Goal: Task Accomplishment & Management: Complete application form

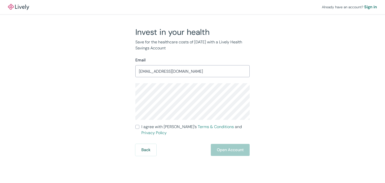
click at [138, 125] on input "I agree with Lively’s Terms & Conditions and Privacy Policy" at bounding box center [137, 127] width 4 height 4
checkbox input "true"
click at [231, 144] on button "Open Account" at bounding box center [230, 150] width 39 height 12
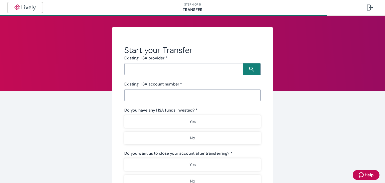
click at [27, 8] on img "button" at bounding box center [25, 8] width 28 height 6
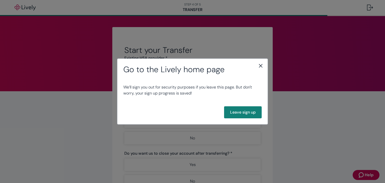
click at [260, 66] on icon "close" at bounding box center [261, 66] width 6 height 6
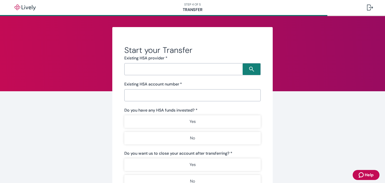
click at [167, 72] on input "Search input" at bounding box center [184, 69] width 117 height 7
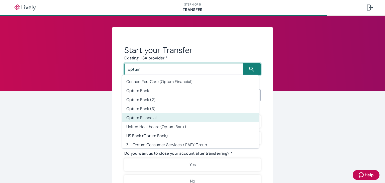
click at [145, 120] on li "Optum Financial" at bounding box center [190, 117] width 136 height 9
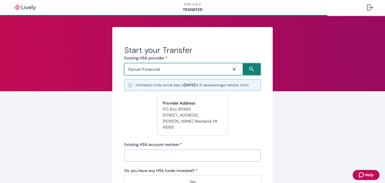
type input "Optum Financial"
click at [167, 155] on input "Existing HSA account number   *" at bounding box center [192, 156] width 136 height 10
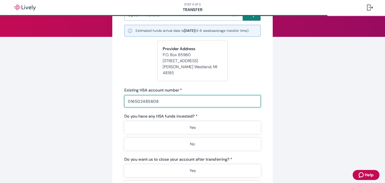
scroll to position [71, 0]
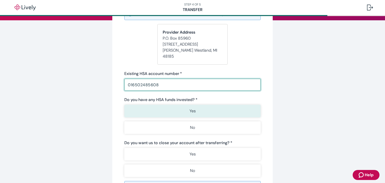
type input "016502485608"
click at [190, 110] on p "Yes" at bounding box center [193, 111] width 6 height 6
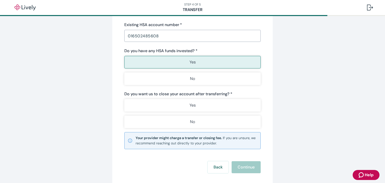
scroll to position [128, 0]
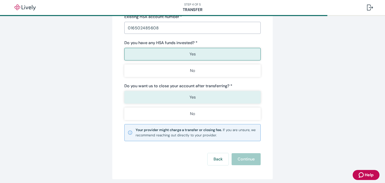
click at [194, 96] on button "Yes" at bounding box center [192, 97] width 136 height 13
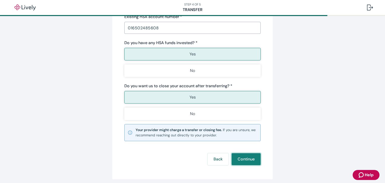
click at [244, 160] on button "Continue" at bounding box center [246, 159] width 29 height 12
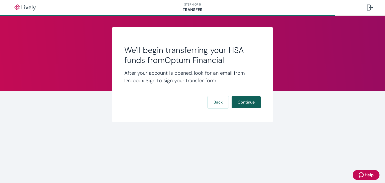
click at [246, 101] on button "Continue" at bounding box center [246, 102] width 29 height 12
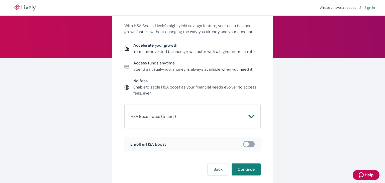
scroll to position [33, 0]
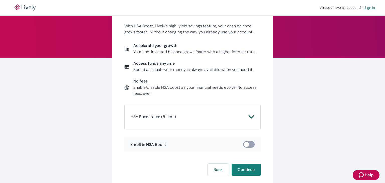
click at [250, 116] on icon "Chevron icon" at bounding box center [252, 117] width 6 height 6
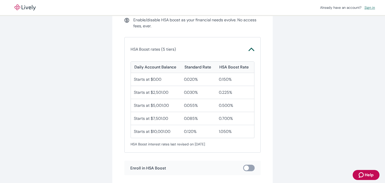
scroll to position [112, 0]
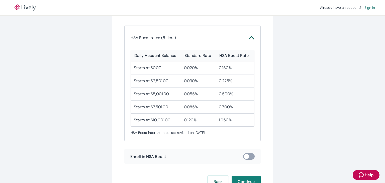
drag, startPoint x: 244, startPoint y: 156, endPoint x: 261, endPoint y: 156, distance: 16.6
click at [261, 156] on div "Earn more interest on your HSA balance With HSA Boost, Lively’s high-yield savi…" at bounding box center [192, 58] width 161 height 287
click at [248, 156] on input "checkbox" at bounding box center [246, 156] width 15 height 5
checkbox input "true"
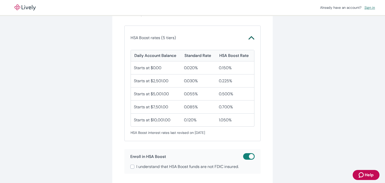
click at [131, 165] on input "I understand that HSA Boost funds are not FDIC insured." at bounding box center [132, 167] width 4 height 4
checkbox input "true"
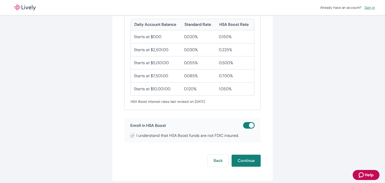
scroll to position [165, 0]
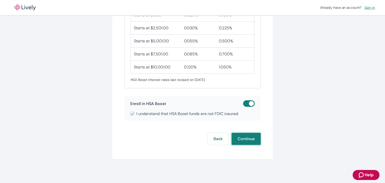
click at [245, 141] on button "Continue" at bounding box center [246, 139] width 29 height 12
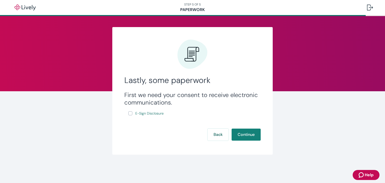
click at [131, 114] on input "E-Sign Disclosure" at bounding box center [130, 113] width 4 height 4
checkbox input "true"
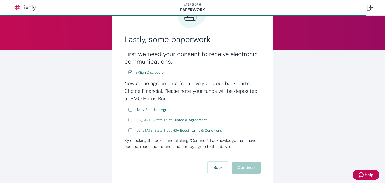
scroll to position [43, 0]
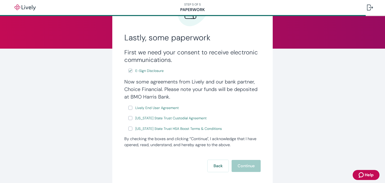
click at [129, 108] on input "Lively End User Agreement" at bounding box center [130, 108] width 4 height 4
checkbox input "true"
click at [128, 118] on input "Wyoming State Trust Custodial Agreement" at bounding box center [130, 118] width 4 height 4
checkbox input "true"
click at [128, 129] on input "Wyoming State Trust HSA Boost Terms & Conditions" at bounding box center [130, 129] width 4 height 4
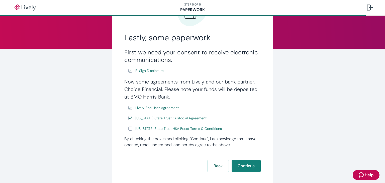
checkbox input "true"
click at [240, 166] on button "Continue" at bounding box center [246, 166] width 29 height 12
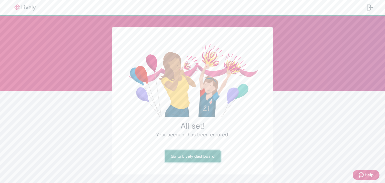
click at [186, 159] on link "Go to Lively dashboard" at bounding box center [193, 156] width 56 height 12
